Goal: Find contact information: Find contact information

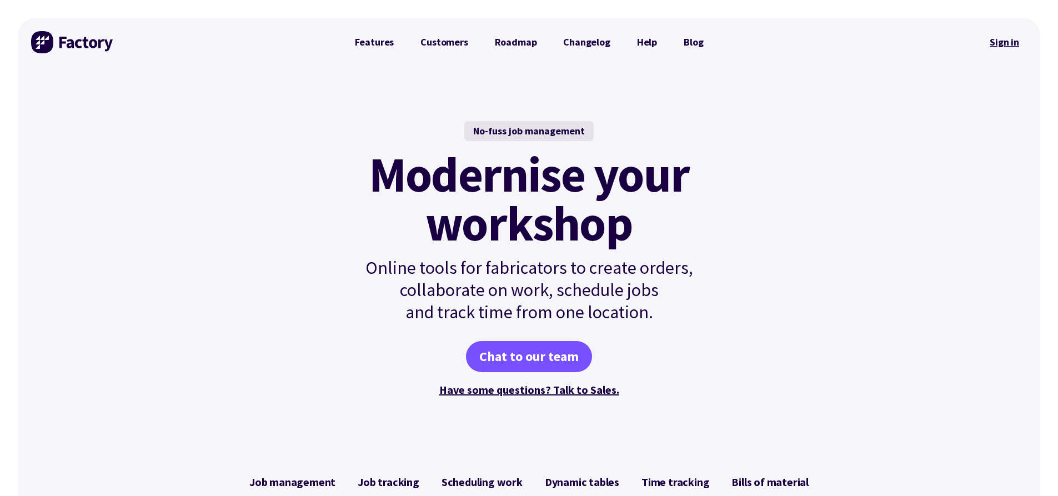
click at [1006, 42] on link "Sign in" at bounding box center [1004, 42] width 45 height 26
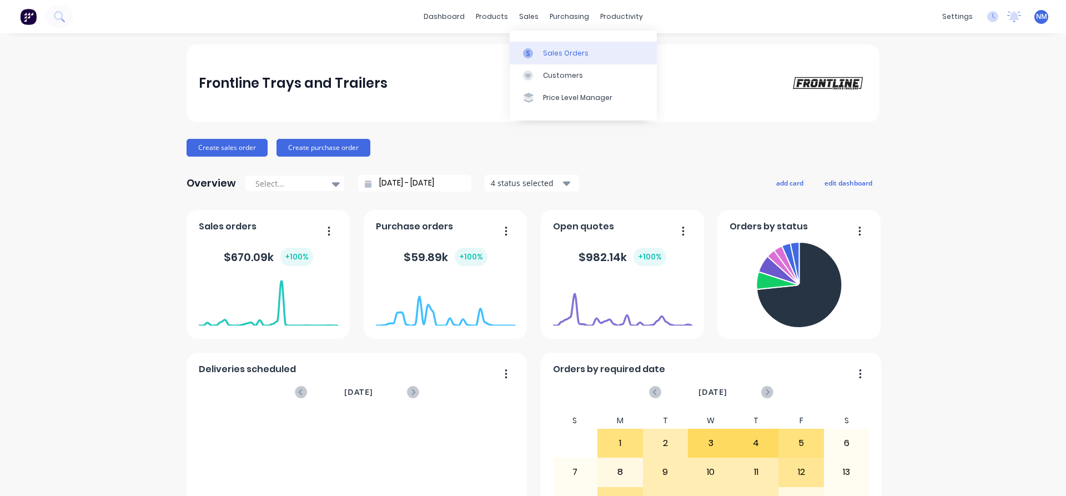
click at [549, 50] on div "Sales Orders" at bounding box center [566, 53] width 46 height 10
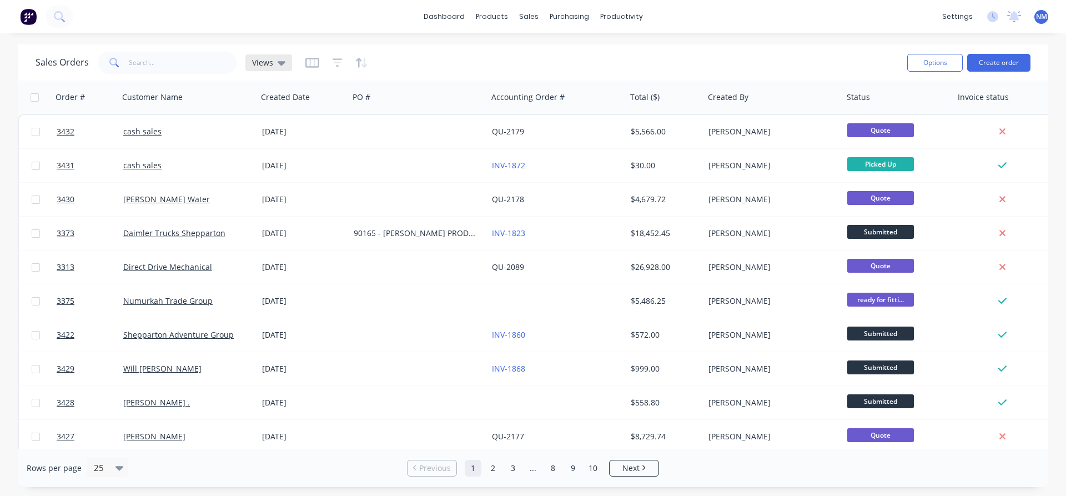
click at [259, 66] on span "Views" at bounding box center [262, 63] width 21 height 12
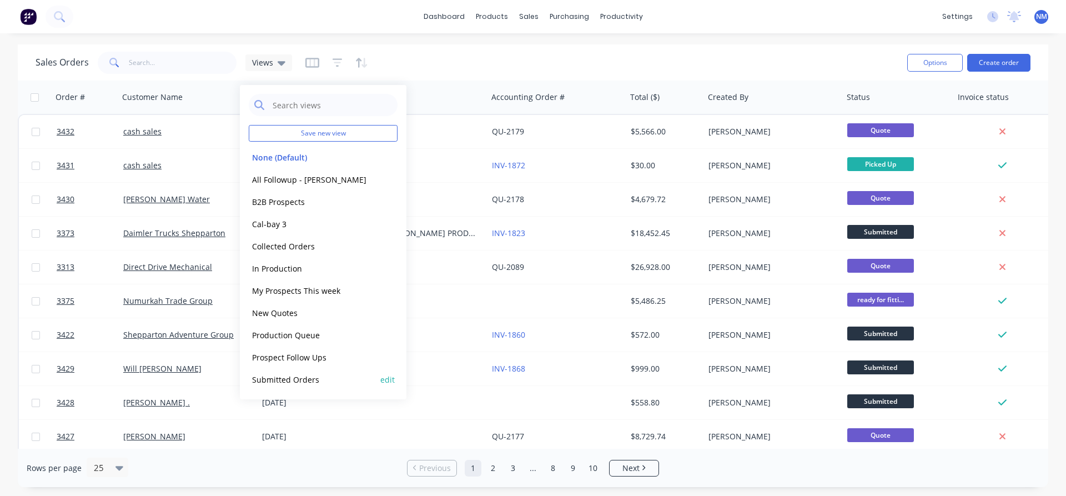
click at [325, 383] on button "Submitted Orders" at bounding box center [312, 379] width 127 height 13
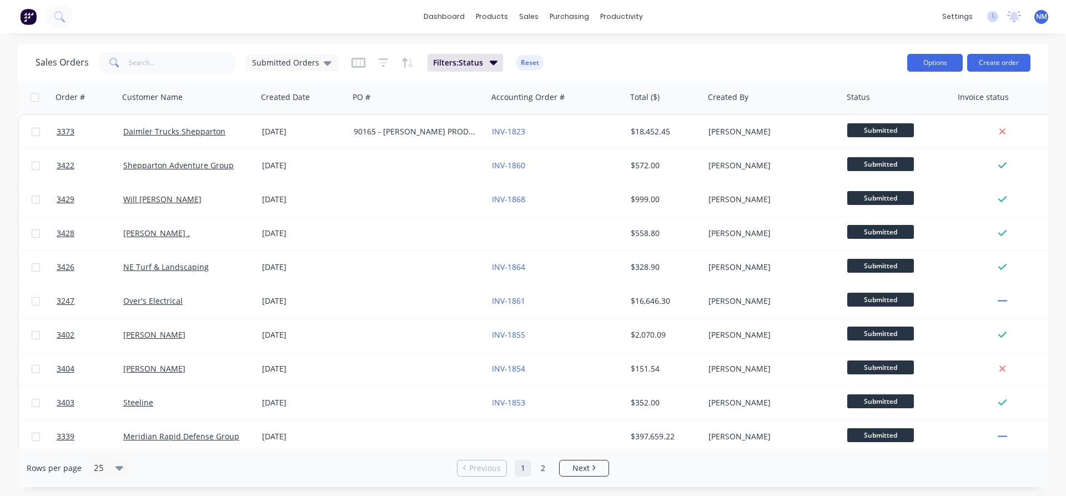
click at [928, 62] on button "Options" at bounding box center [935, 63] width 56 height 18
click at [882, 136] on div "Export" at bounding box center [902, 135] width 102 height 16
click at [313, 62] on span "Submitted Orders" at bounding box center [285, 63] width 67 height 12
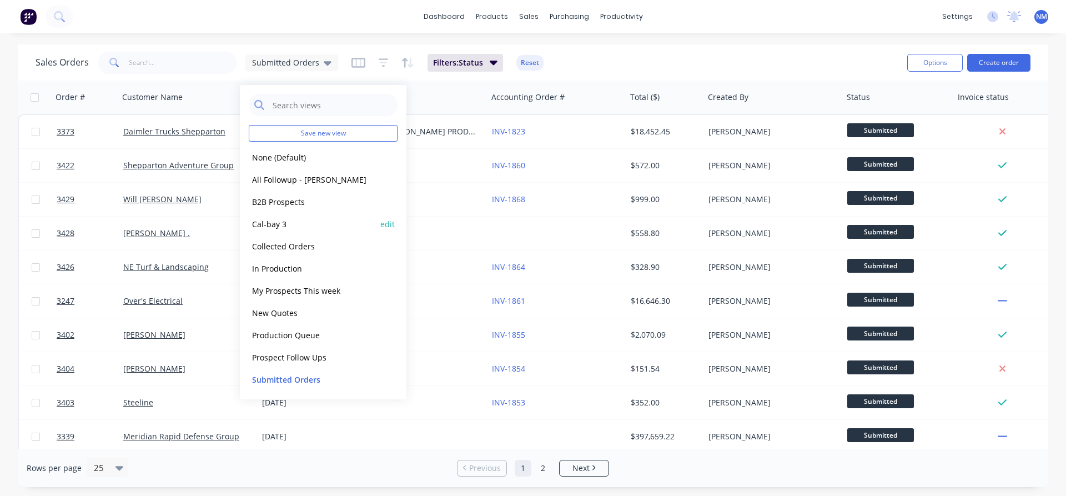
click at [306, 228] on button "Cal-bay 3" at bounding box center [312, 224] width 127 height 13
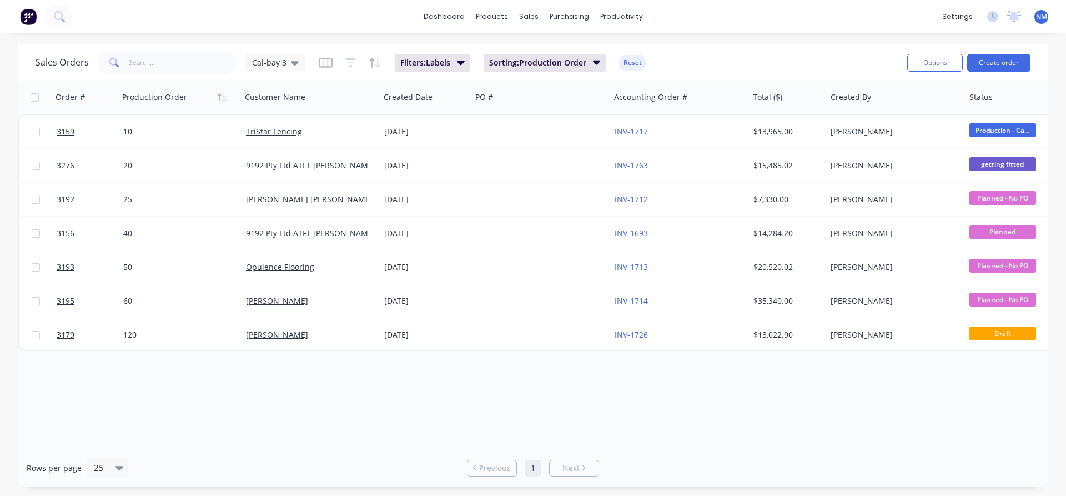
click at [260, 378] on div "Order # Production Order Customer Name Created Date PO # Accounting Order # Tot…" at bounding box center [533, 265] width 1031 height 368
click at [926, 63] on button "Options" at bounding box center [935, 63] width 56 height 18
click at [905, 130] on div "Export" at bounding box center [902, 135] width 102 height 16
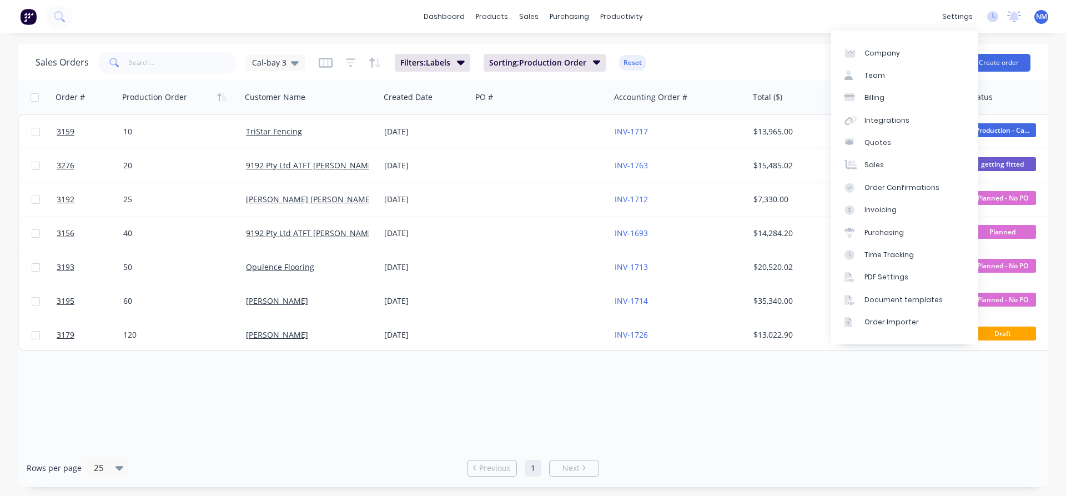
click at [789, 48] on div "Sales Orders Cal-bay 3 Filters: Labels Sorting: Production Order Reset Options …" at bounding box center [533, 62] width 1031 height 36
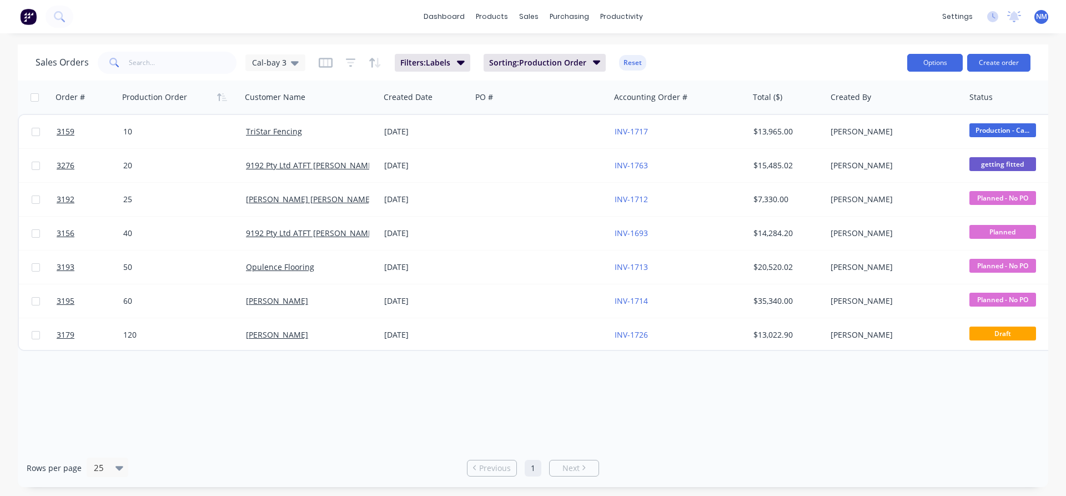
click at [950, 65] on button "Options" at bounding box center [935, 63] width 56 height 18
click at [908, 132] on div "Export" at bounding box center [902, 135] width 102 height 16
click at [454, 55] on button "Filters: Labels" at bounding box center [433, 63] width 76 height 18
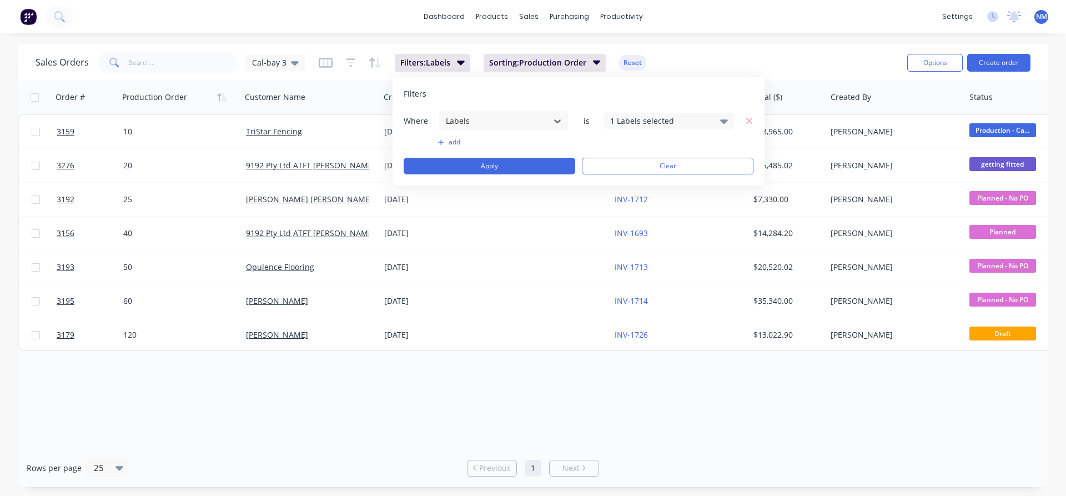
click at [622, 120] on div "1 Labels selected" at bounding box center [660, 121] width 101 height 12
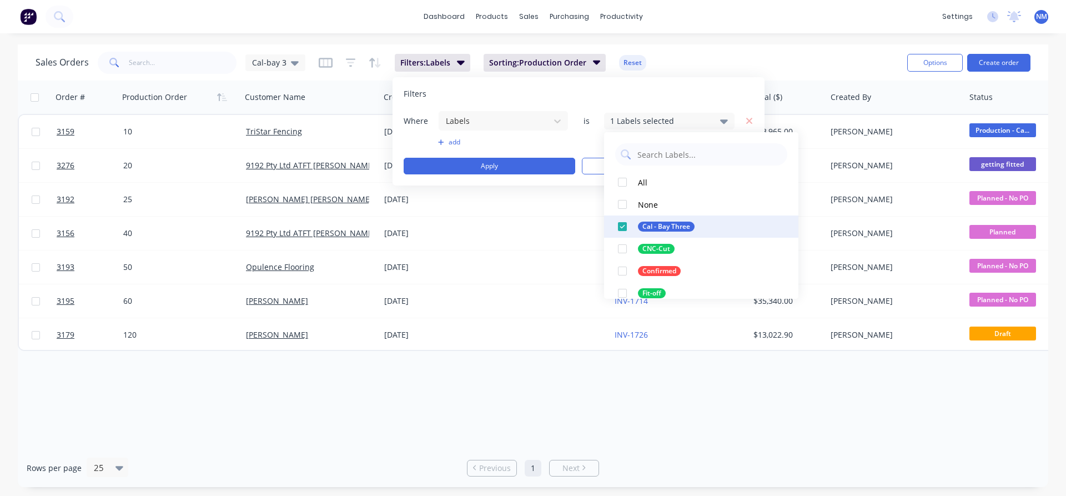
click at [622, 224] on div at bounding box center [622, 226] width 22 height 22
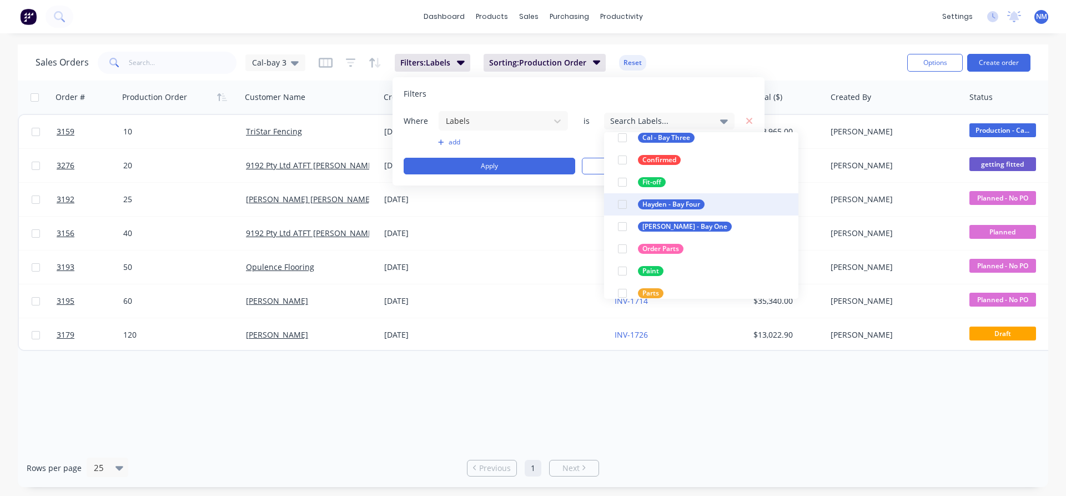
click at [636, 208] on button "Hayden - Bay Four" at bounding box center [701, 204] width 194 height 22
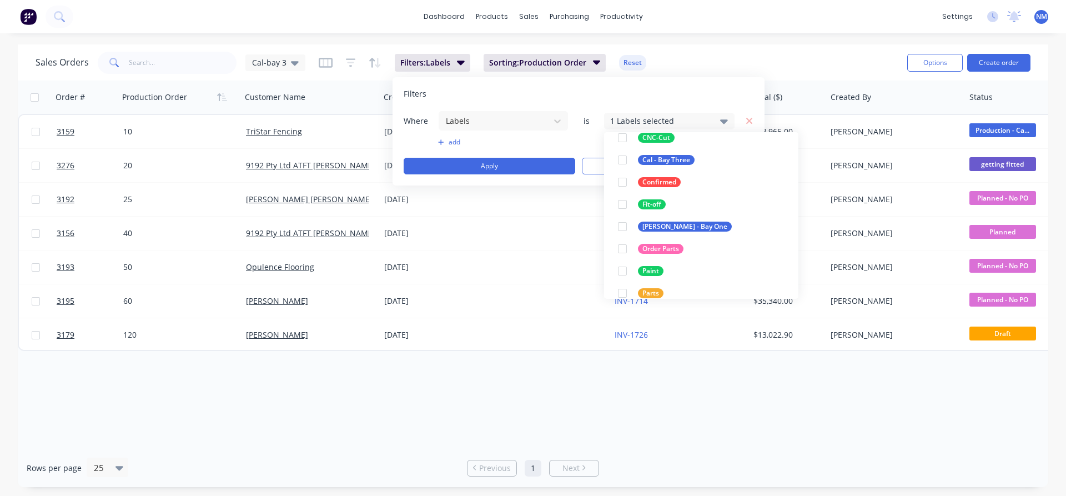
scroll to position [22, 0]
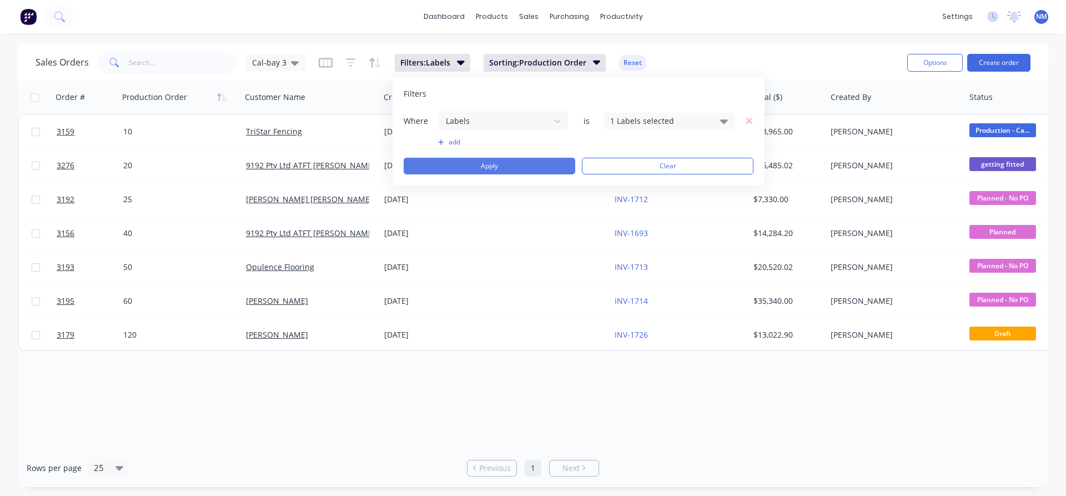
click at [482, 169] on button "Apply" at bounding box center [490, 166] width 172 height 17
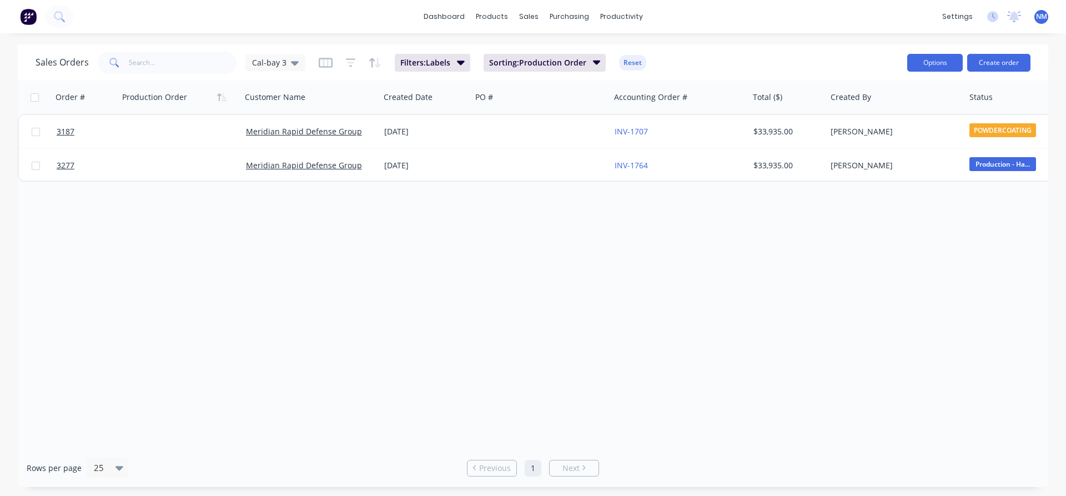
click at [934, 63] on button "Options" at bounding box center [935, 63] width 56 height 18
click at [862, 132] on div "Export" at bounding box center [902, 135] width 102 height 16
click at [462, 64] on icon "button" at bounding box center [461, 62] width 8 height 12
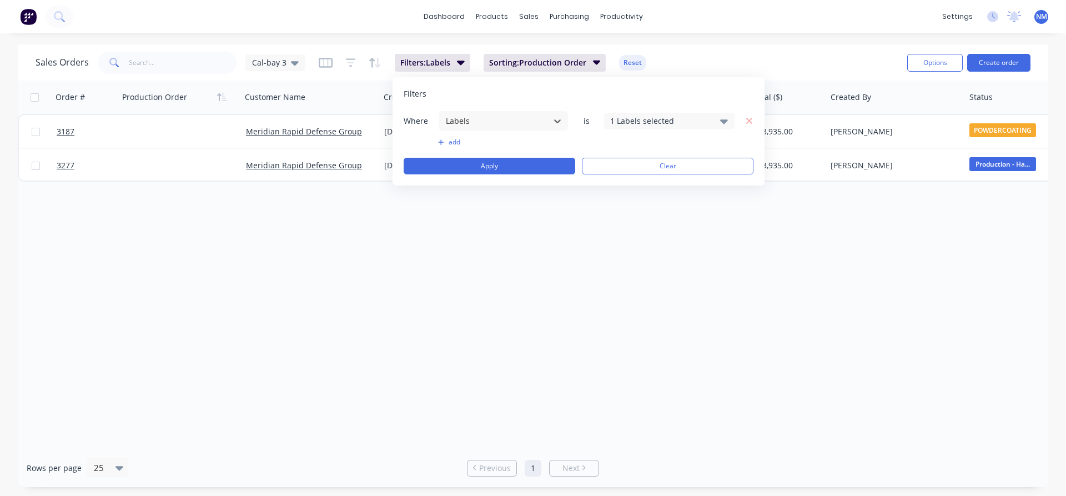
click at [675, 118] on div "1 Labels selected" at bounding box center [660, 121] width 101 height 12
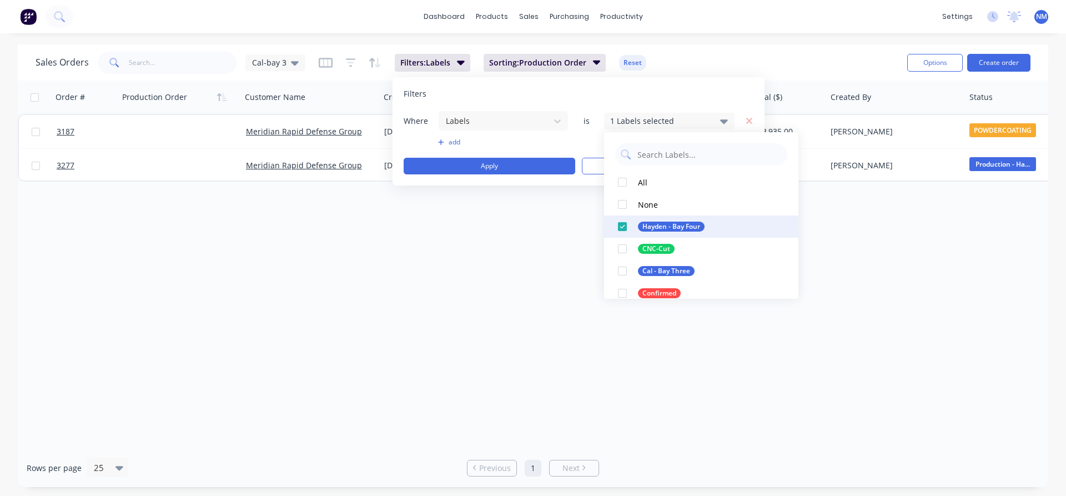
click at [627, 224] on div at bounding box center [622, 226] width 22 height 22
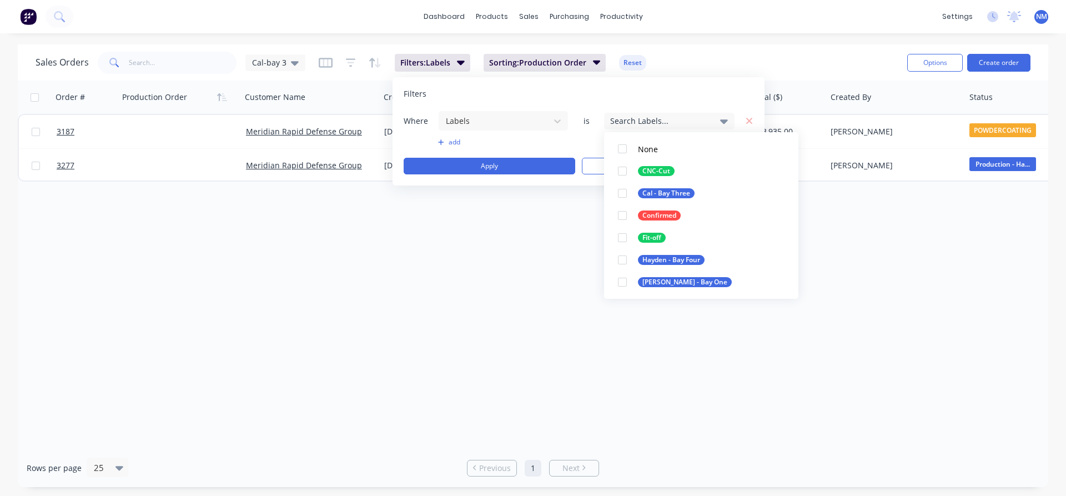
scroll to position [111, 0]
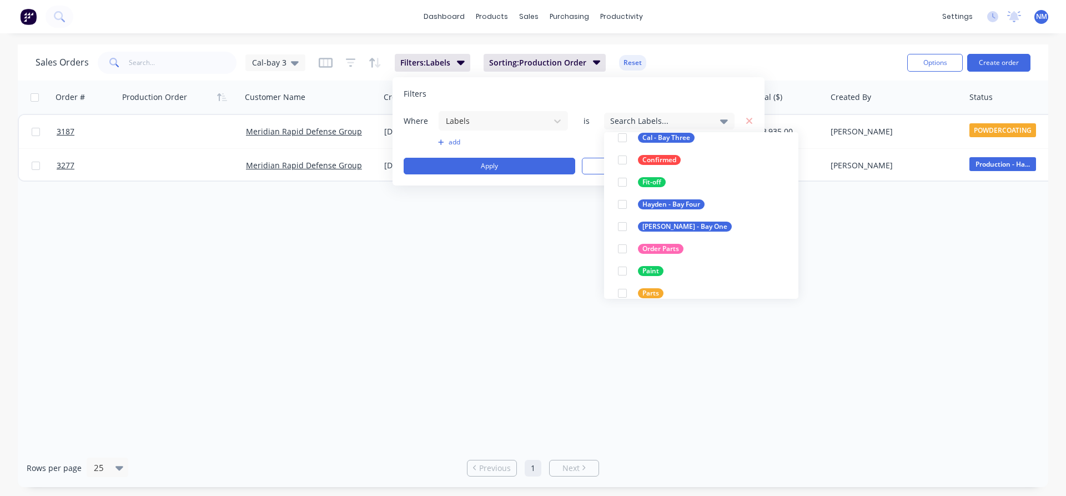
click at [627, 224] on div at bounding box center [622, 226] width 22 height 22
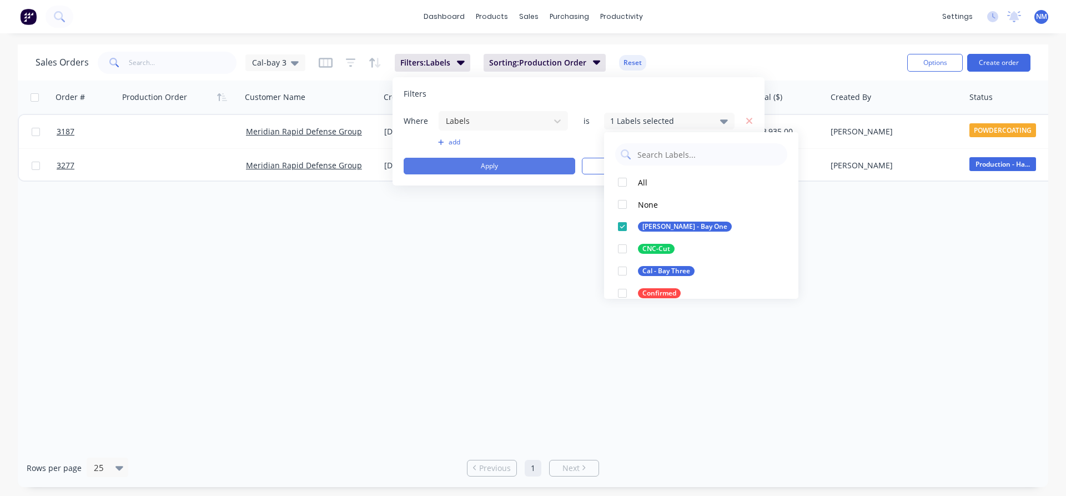
click at [500, 168] on button "Apply" at bounding box center [490, 166] width 172 height 17
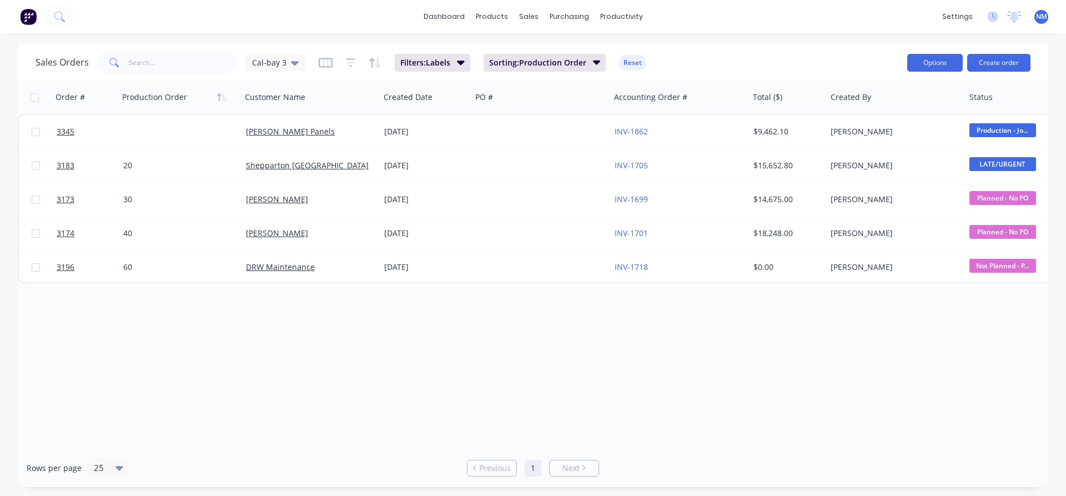
click at [946, 66] on button "Options" at bounding box center [935, 63] width 56 height 18
click at [867, 140] on div "Export" at bounding box center [902, 135] width 102 height 16
click at [446, 56] on button "Filters: Labels" at bounding box center [433, 63] width 76 height 18
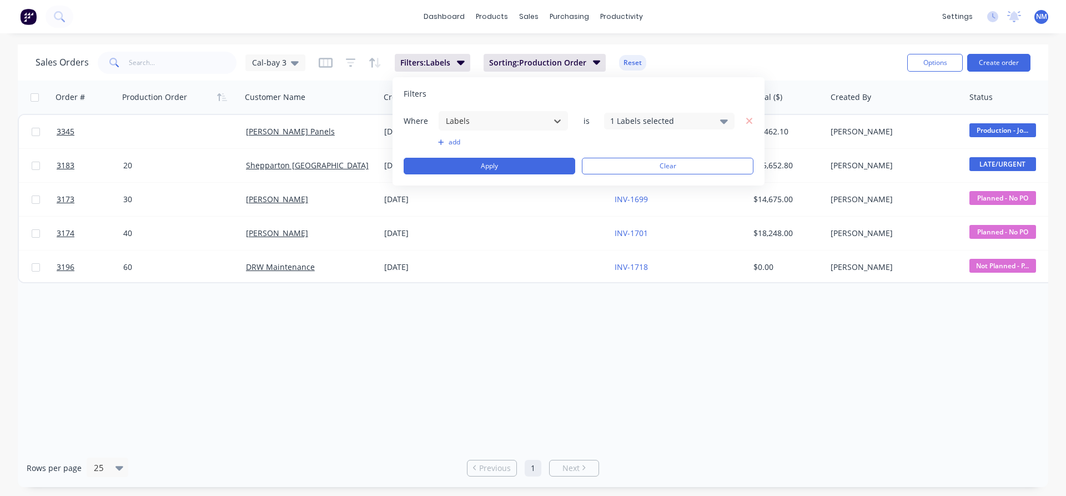
click at [654, 125] on div "1 Labels selected" at bounding box center [660, 121] width 101 height 12
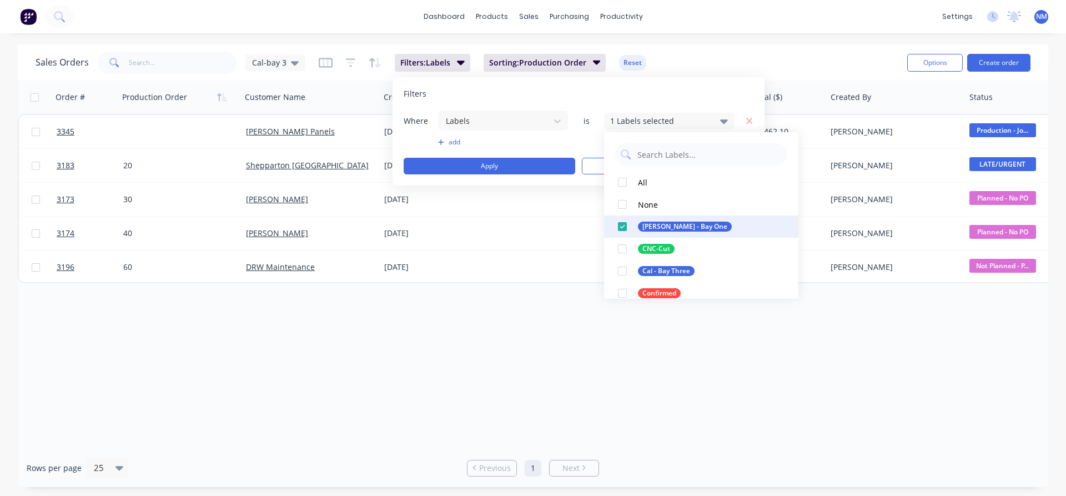
click at [627, 221] on div at bounding box center [622, 226] width 22 height 22
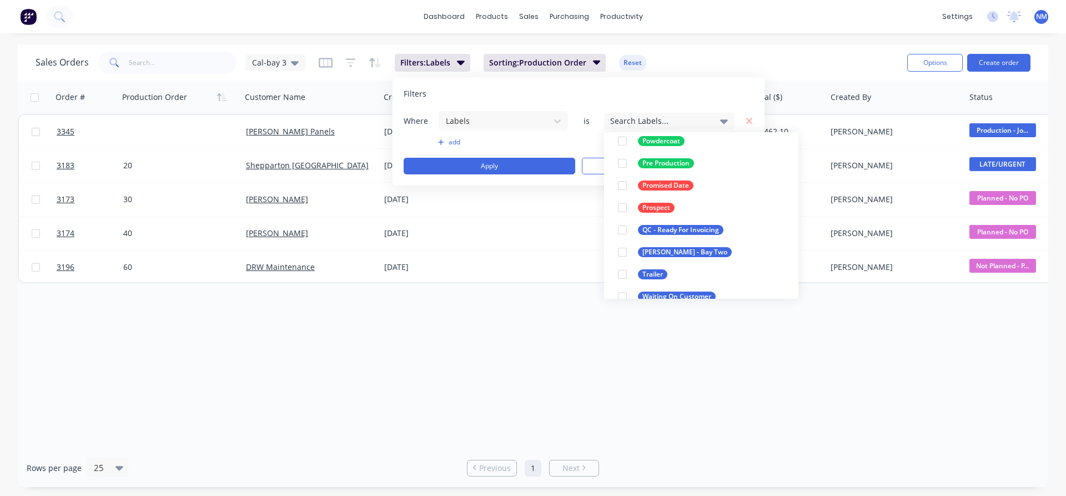
scroll to position [344, 0]
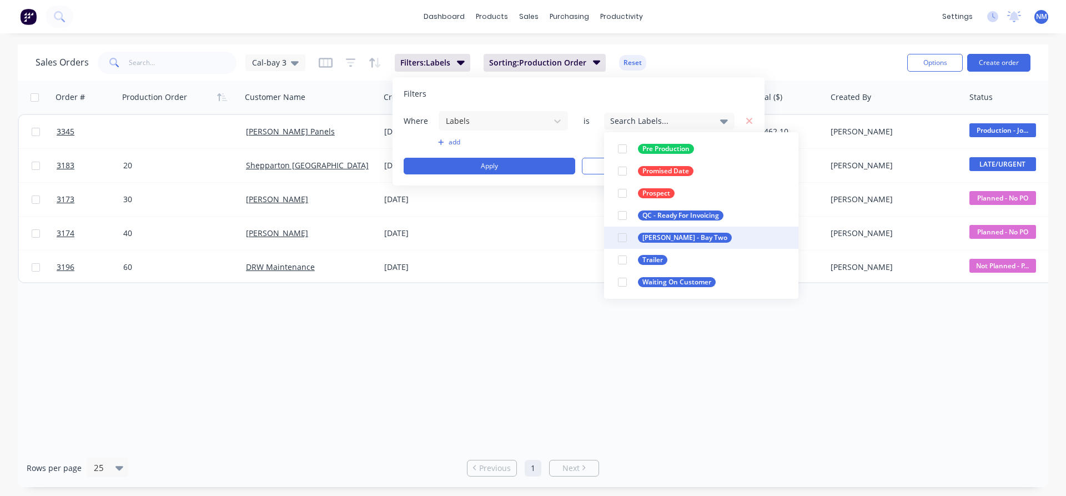
click at [625, 238] on div at bounding box center [622, 238] width 22 height 22
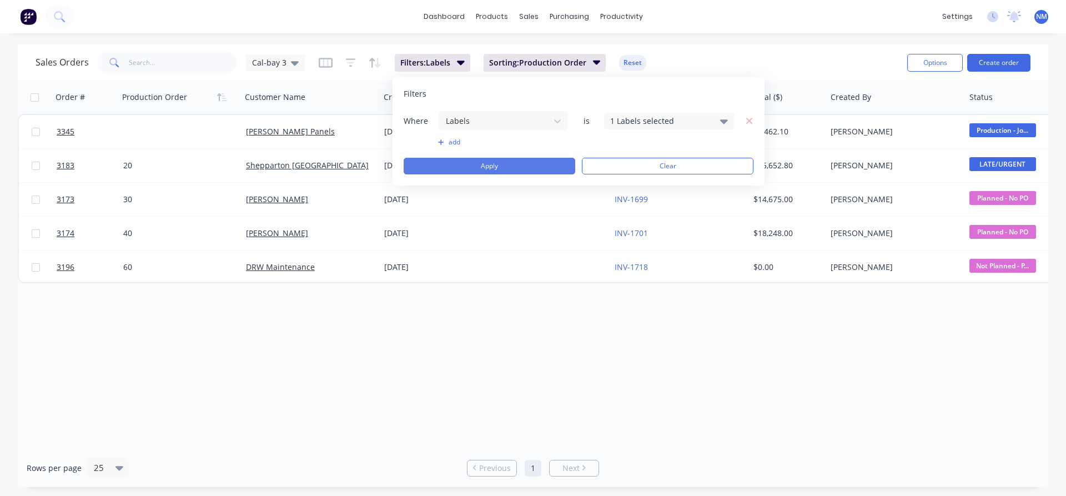
click at [476, 162] on button "Apply" at bounding box center [490, 166] width 172 height 17
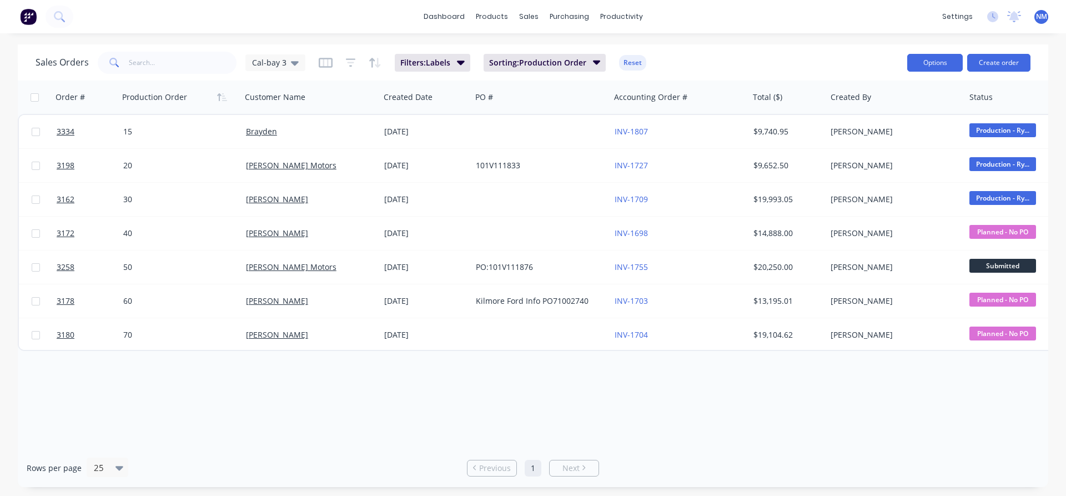
click at [944, 63] on button "Options" at bounding box center [935, 63] width 56 height 18
click at [900, 139] on div "Export" at bounding box center [902, 135] width 102 height 16
click at [438, 56] on button "Filters: Labels" at bounding box center [433, 63] width 76 height 18
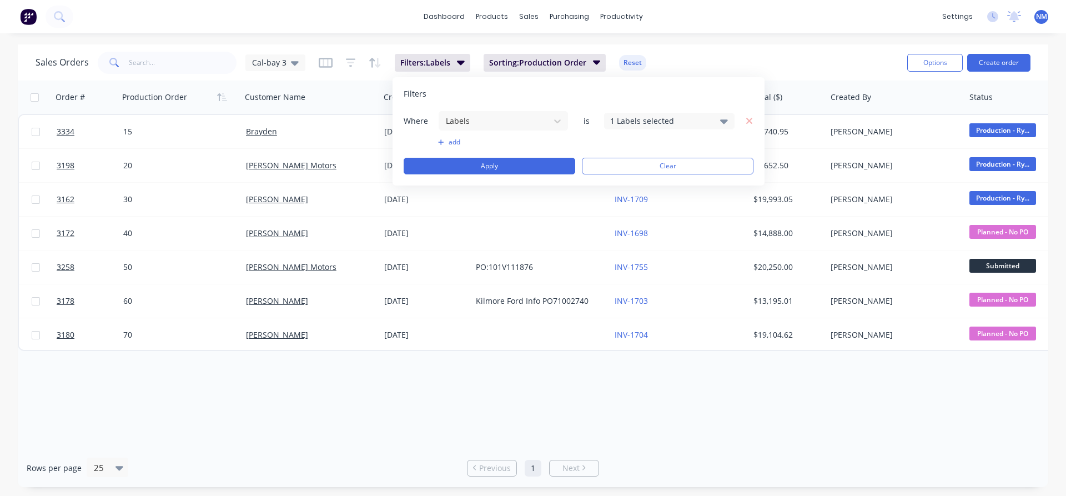
click at [644, 124] on div "1 Labels selected" at bounding box center [660, 121] width 101 height 12
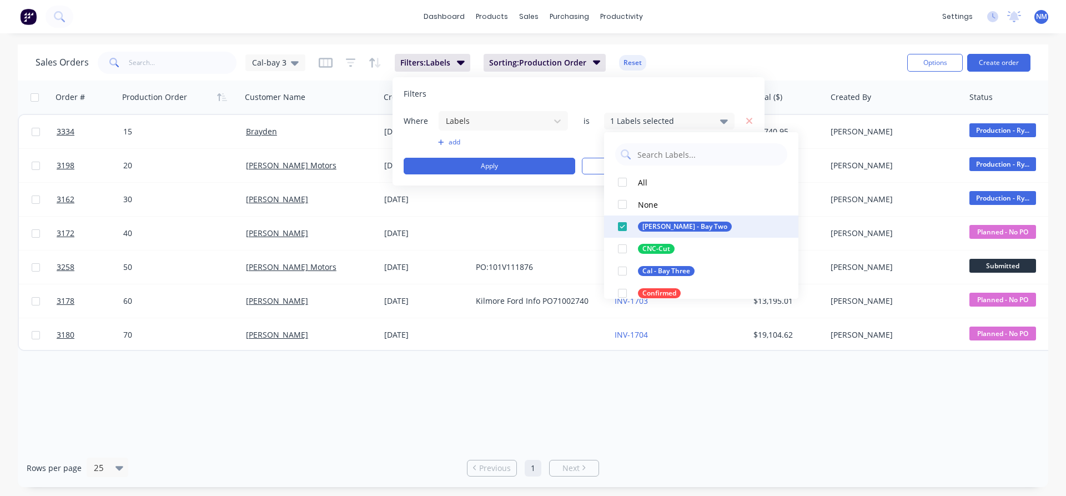
click at [625, 229] on div at bounding box center [622, 226] width 22 height 22
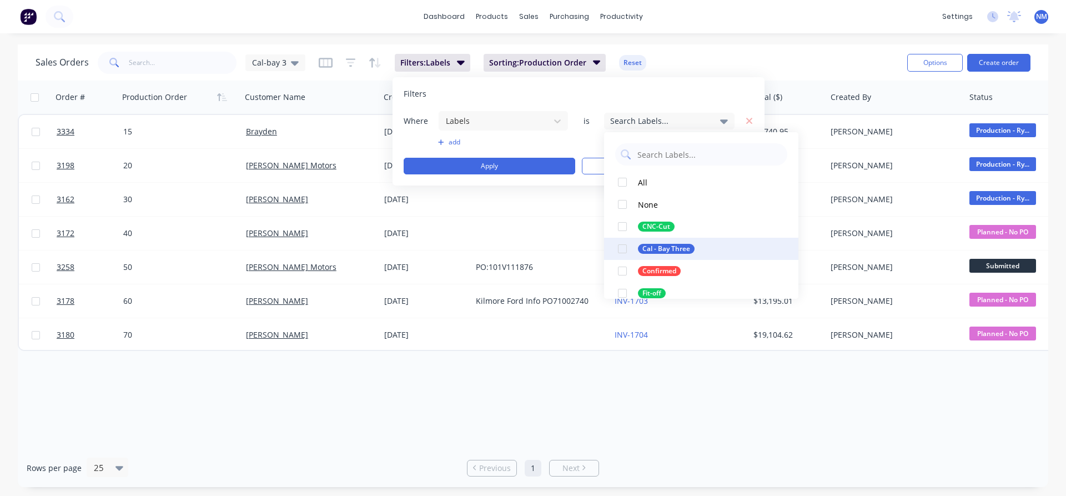
click at [623, 247] on div at bounding box center [622, 249] width 22 height 22
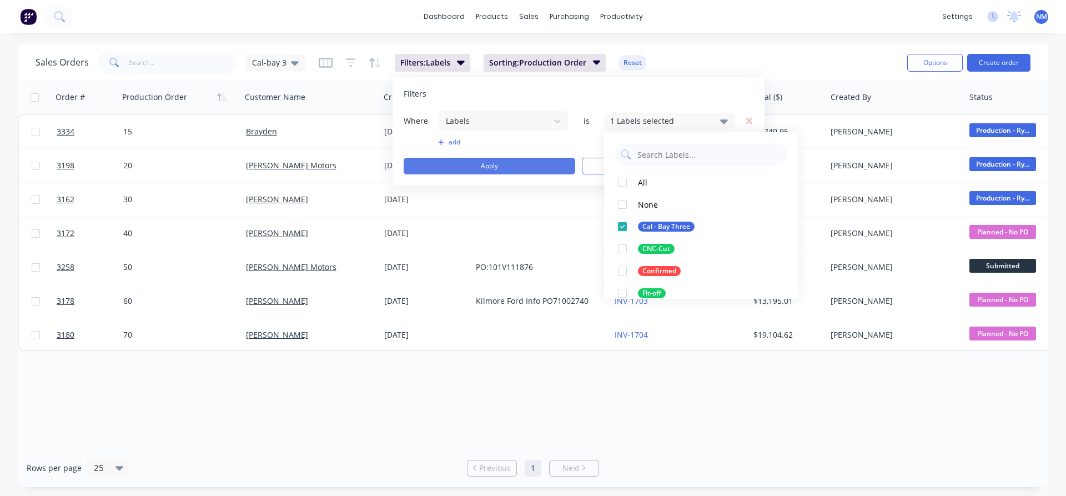
click at [541, 163] on button "Apply" at bounding box center [490, 166] width 172 height 17
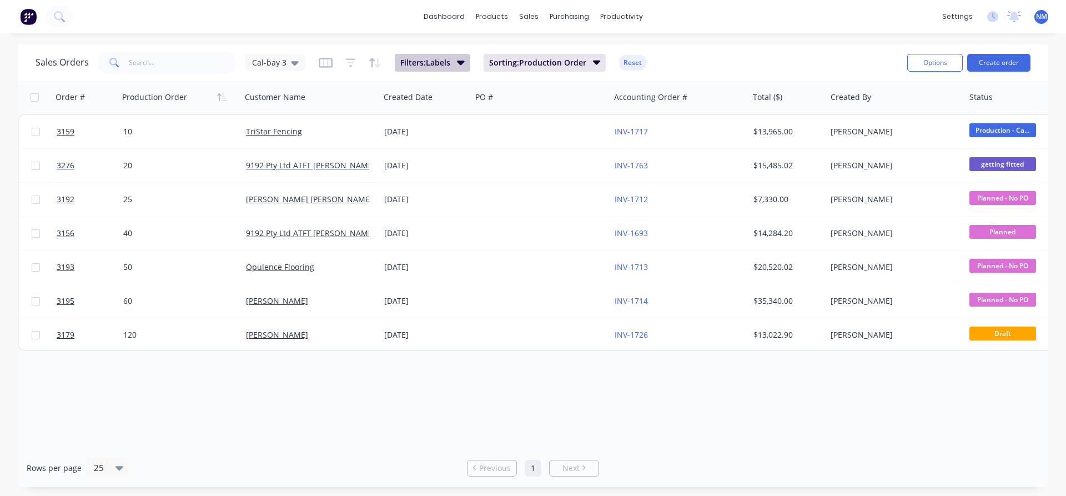
click at [453, 58] on button "Filters: Labels" at bounding box center [433, 63] width 76 height 18
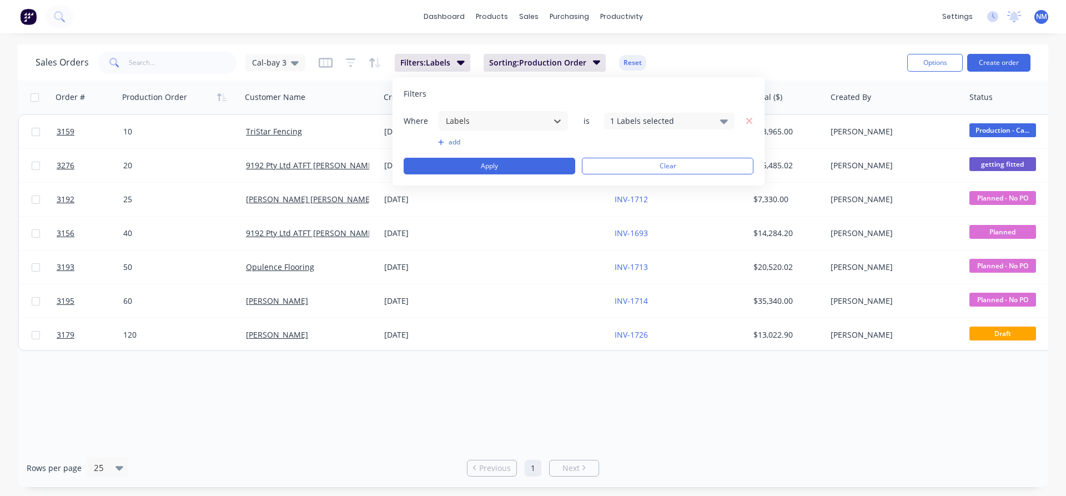
click at [695, 124] on div "1 Labels selected" at bounding box center [660, 121] width 101 height 12
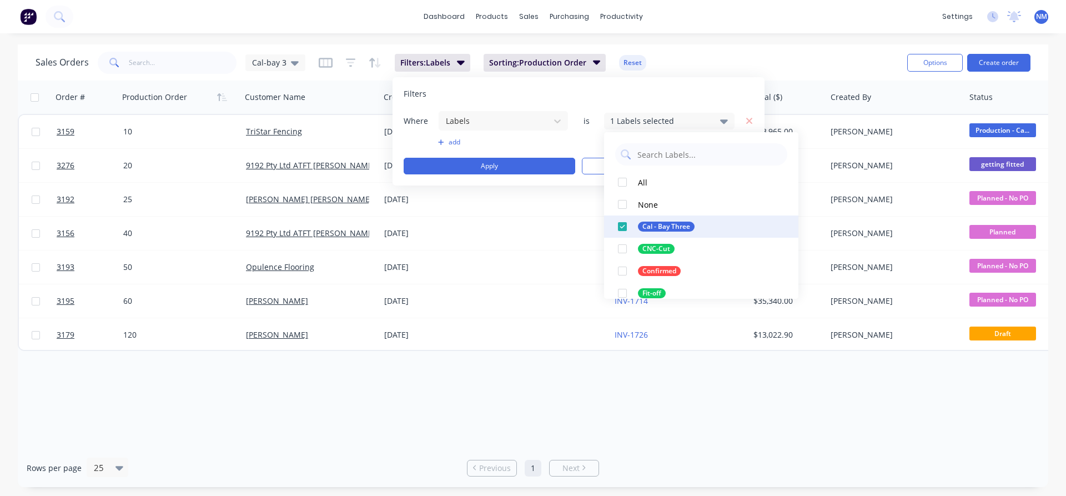
click at [625, 227] on div at bounding box center [622, 226] width 22 height 22
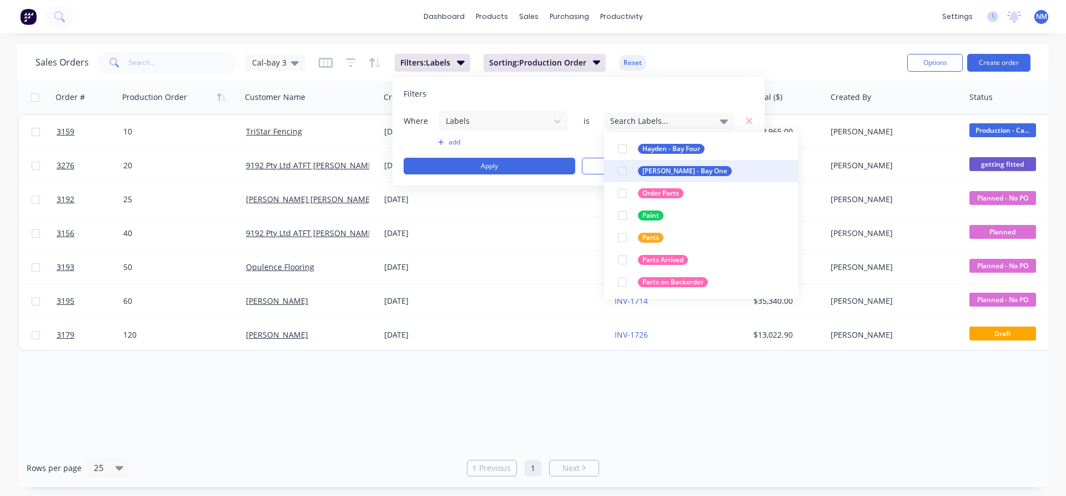
click at [630, 171] on div at bounding box center [622, 171] width 22 height 22
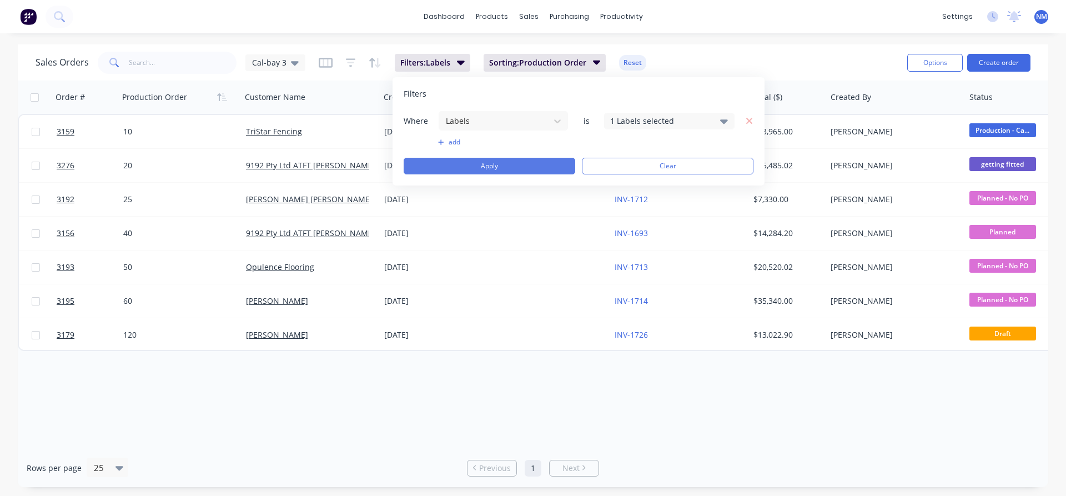
click at [510, 168] on button "Apply" at bounding box center [490, 166] width 172 height 17
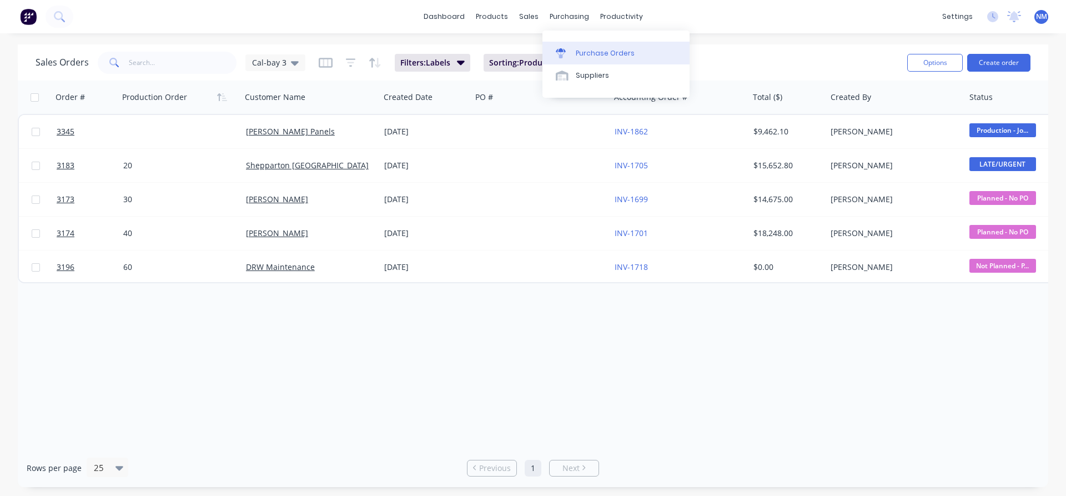
click at [588, 53] on div "Purchase Orders" at bounding box center [605, 53] width 59 height 10
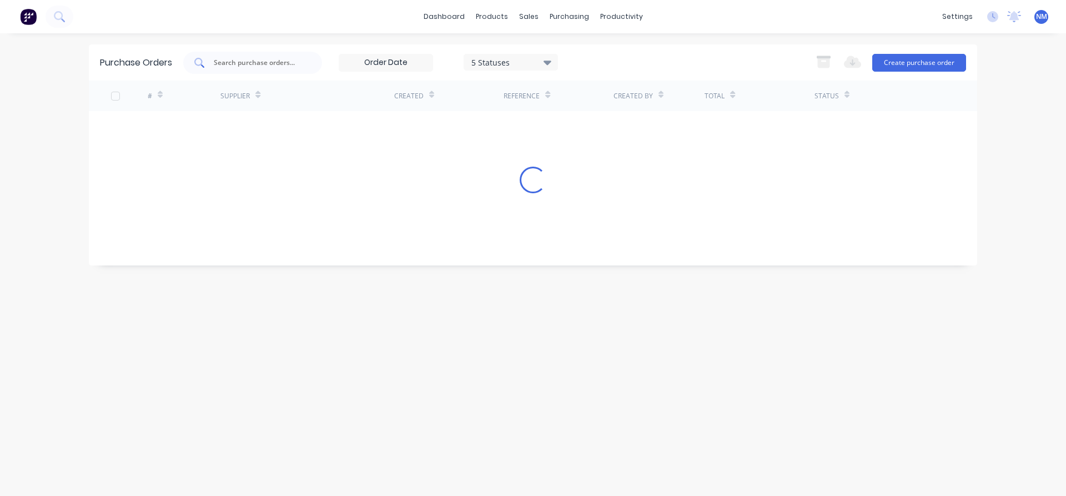
click at [225, 63] on input "text" at bounding box center [259, 62] width 92 height 11
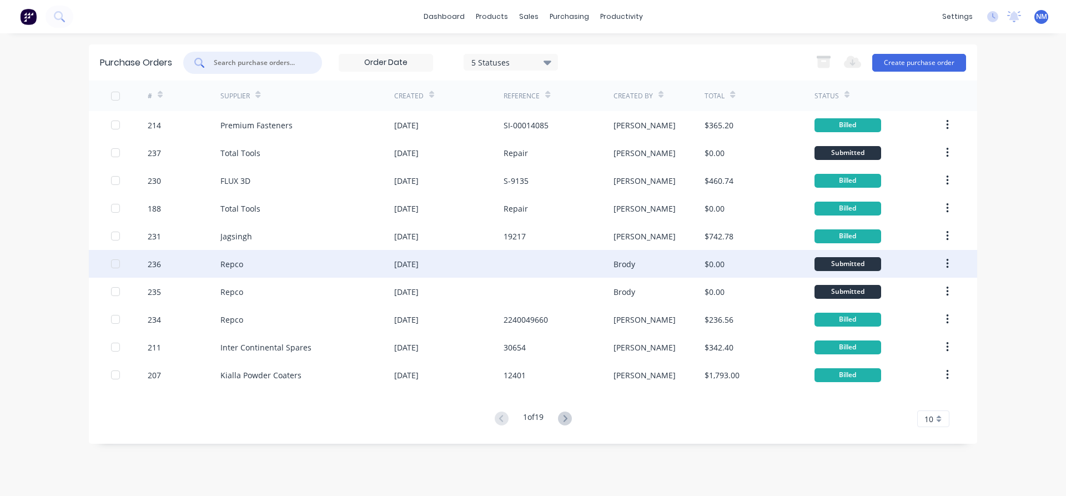
click at [301, 257] on div "Repco" at bounding box center [307, 264] width 174 height 28
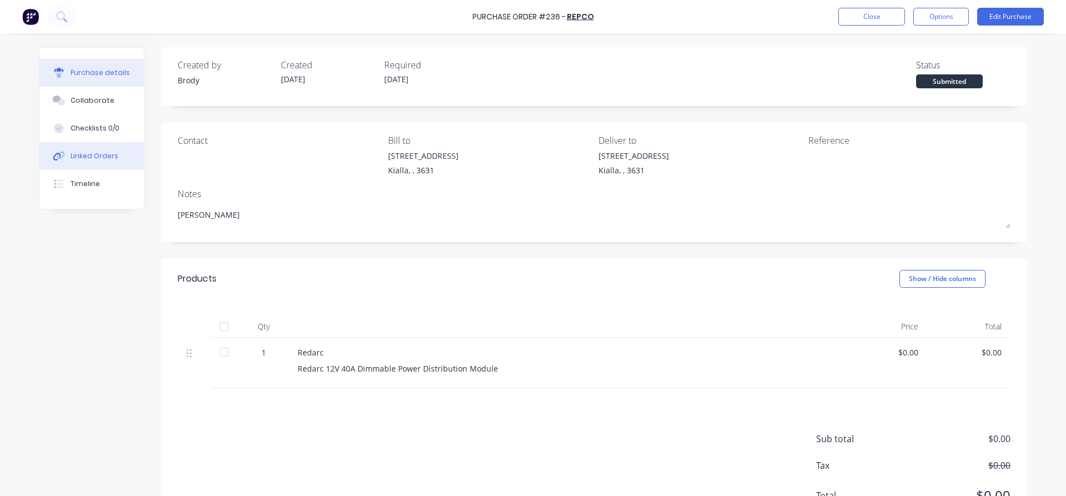
click at [91, 154] on div "Linked Orders" at bounding box center [95, 156] width 48 height 10
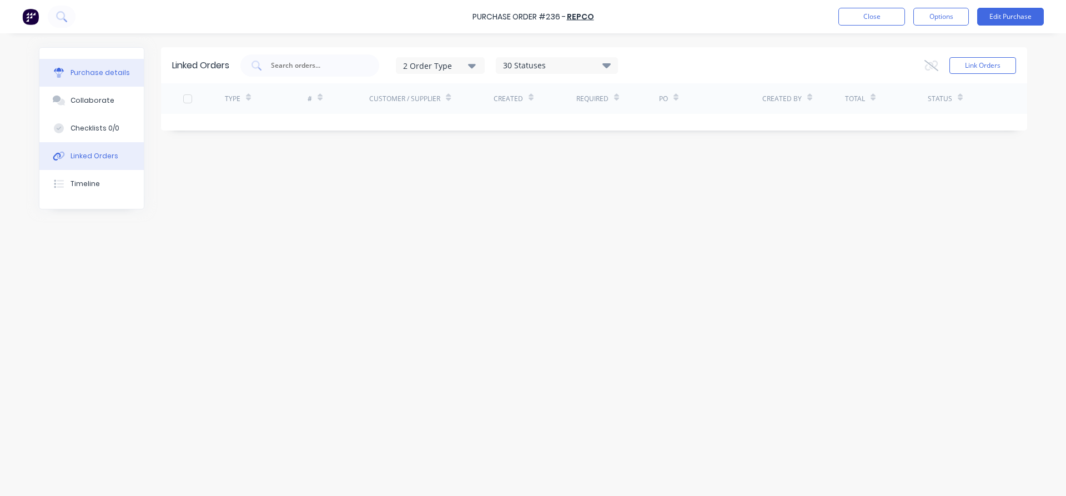
click at [94, 67] on button "Purchase details" at bounding box center [91, 73] width 104 height 28
type textarea "x"
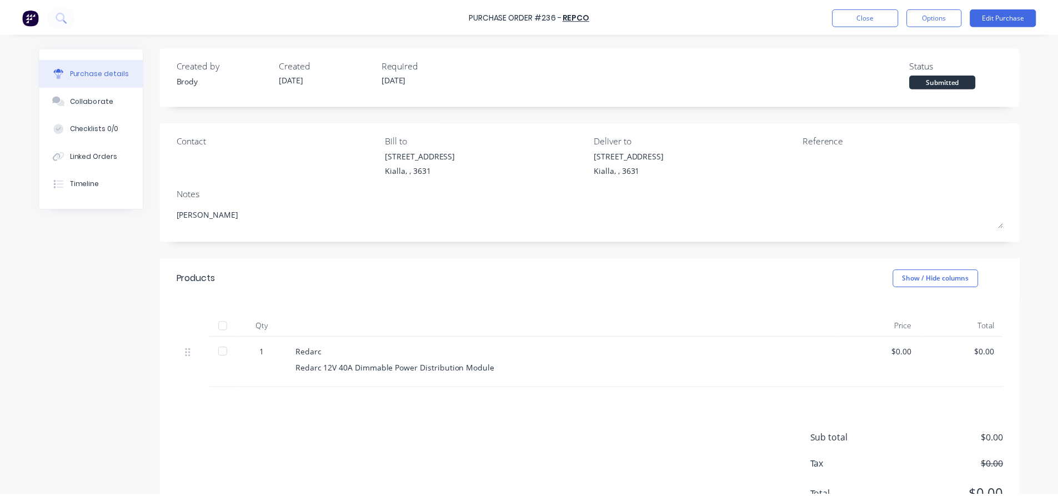
scroll to position [51, 0]
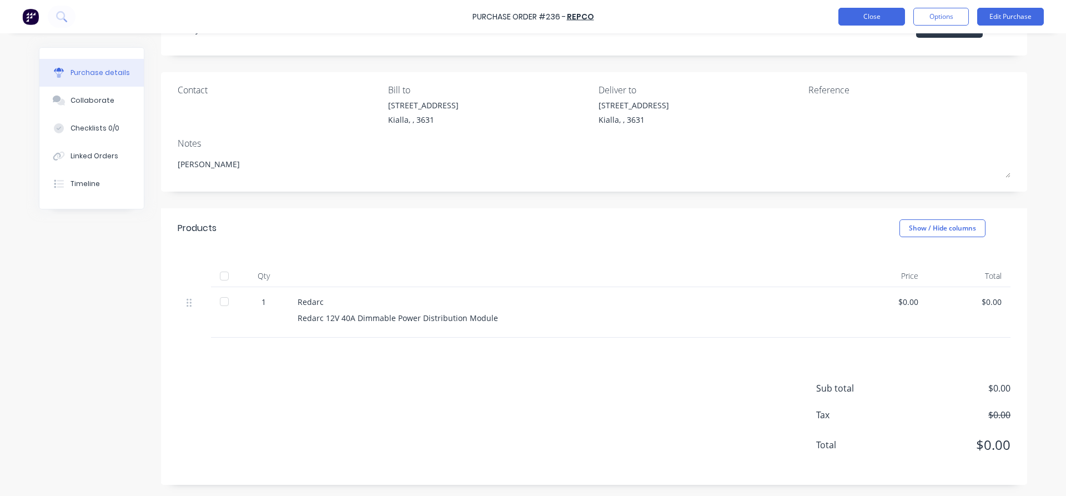
click at [861, 23] on button "Close" at bounding box center [871, 17] width 67 height 18
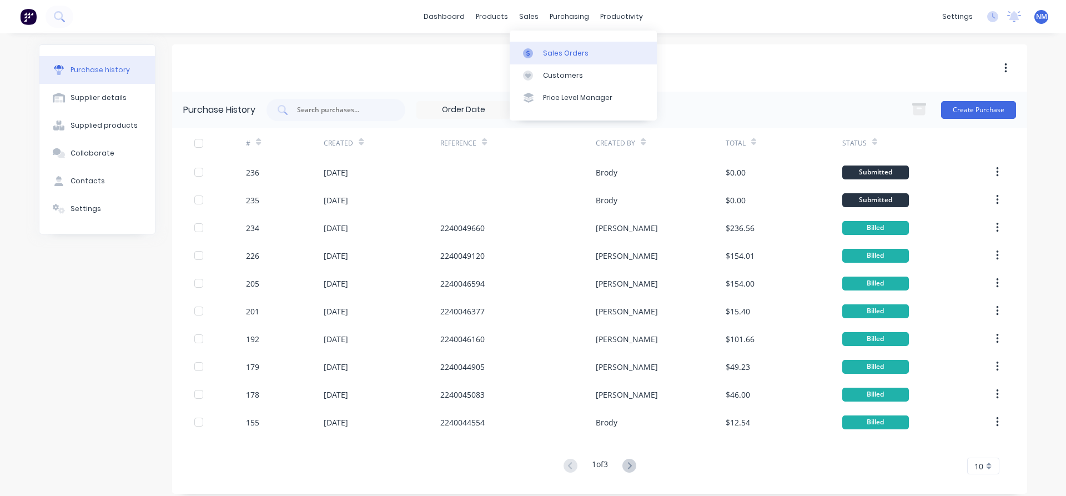
click at [571, 48] on div "Sales Orders" at bounding box center [566, 53] width 46 height 10
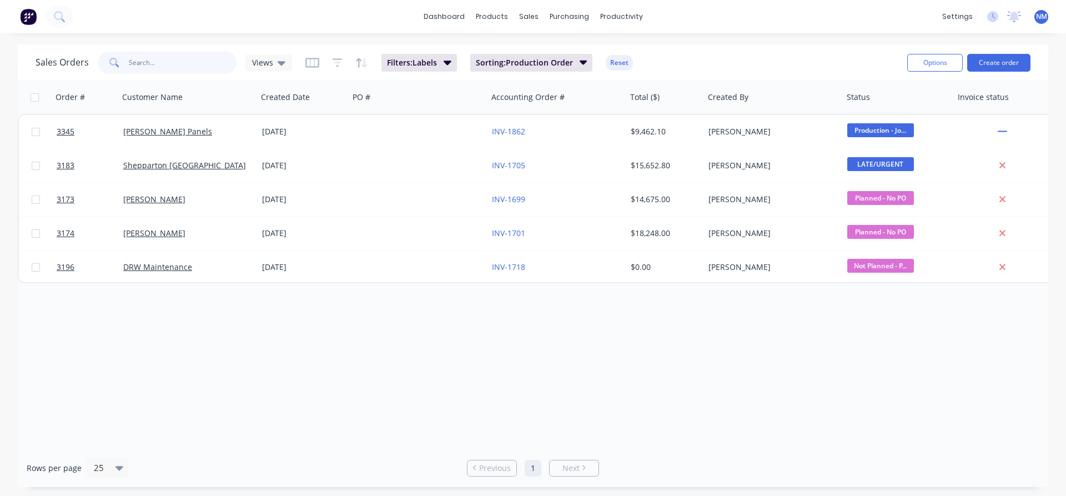
click at [177, 67] on input "text" at bounding box center [183, 63] width 108 height 22
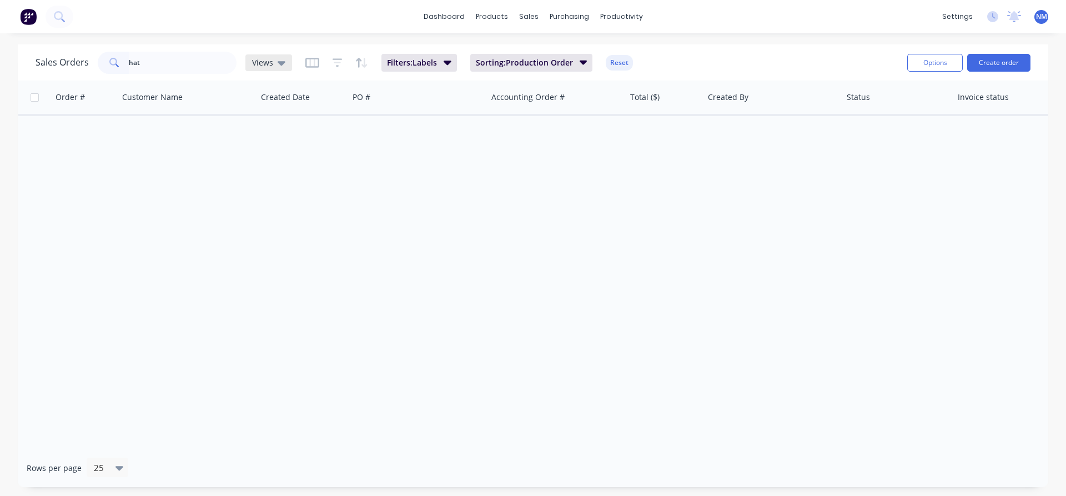
click at [255, 59] on span "Views" at bounding box center [262, 63] width 21 height 12
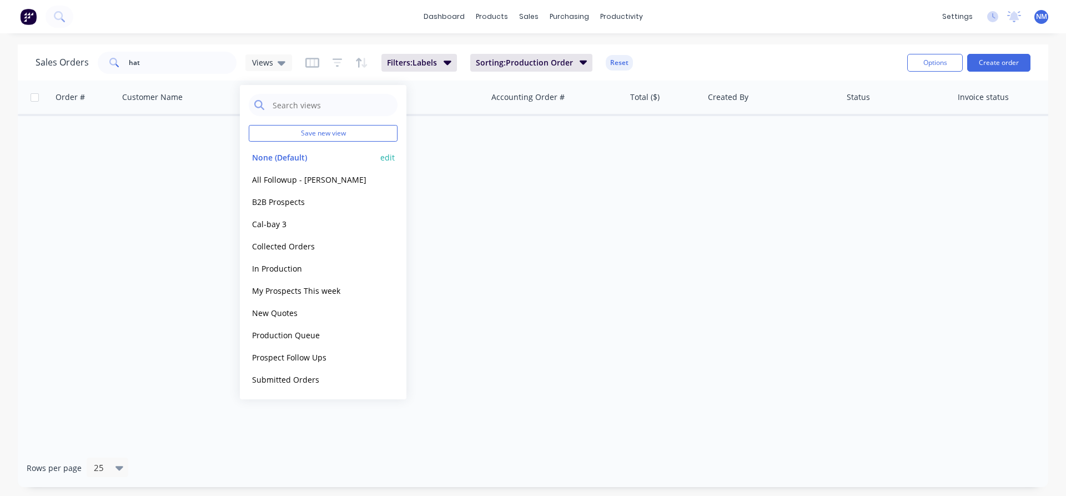
click at [275, 156] on button "None (Default)" at bounding box center [312, 157] width 127 height 13
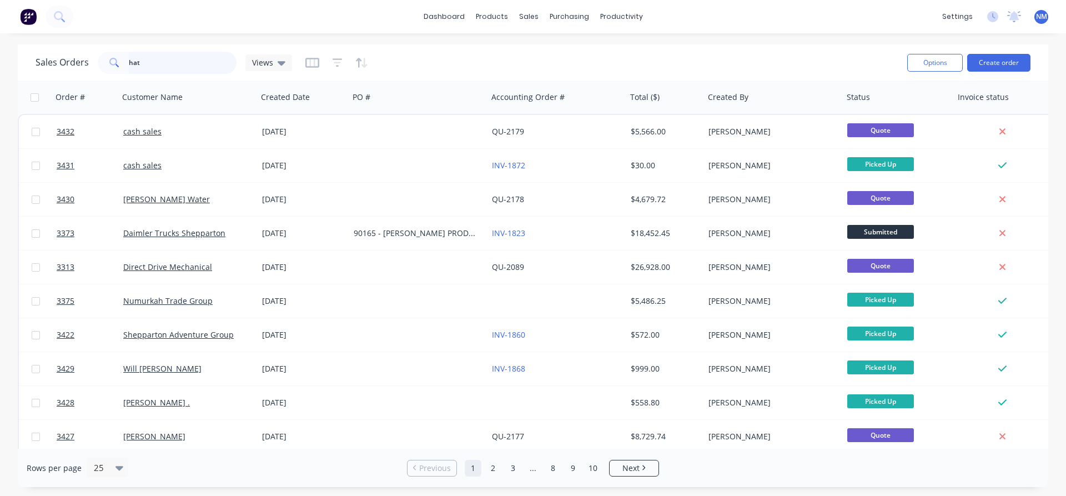
click at [185, 62] on input "hat" at bounding box center [183, 63] width 108 height 22
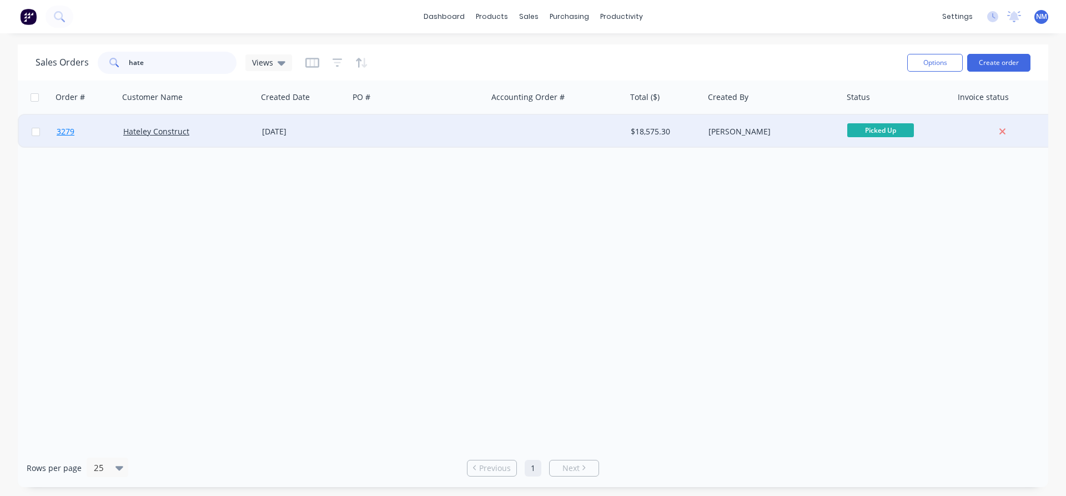
type input "hate"
click at [75, 131] on link "3279" at bounding box center [90, 131] width 67 height 33
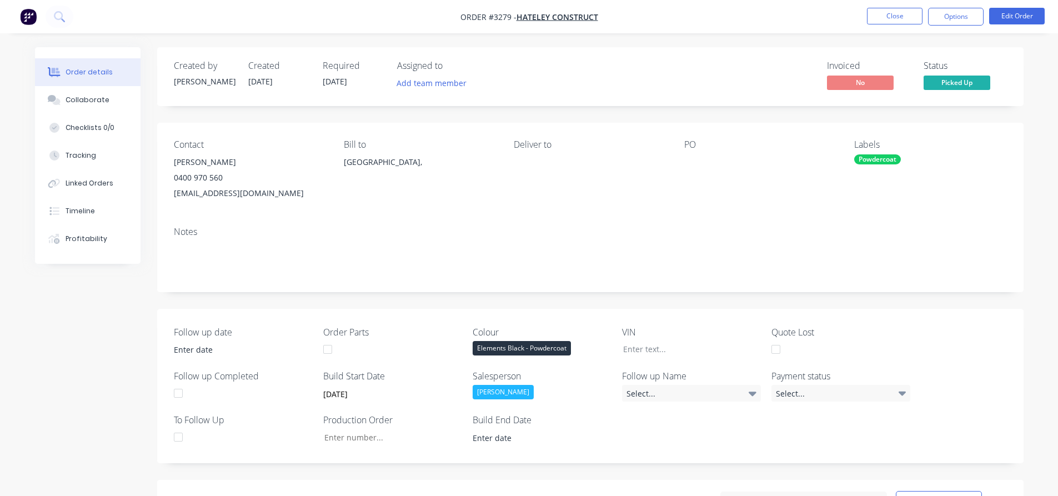
drag, startPoint x: 294, startPoint y: 194, endPoint x: 174, endPoint y: 194, distance: 119.9
click at [174, 194] on div "grant@hateleyconstruct.com.au" at bounding box center [250, 193] width 152 height 16
copy div "grant@hateleyconstruct.com.au"
